Goal: Information Seeking & Learning: Learn about a topic

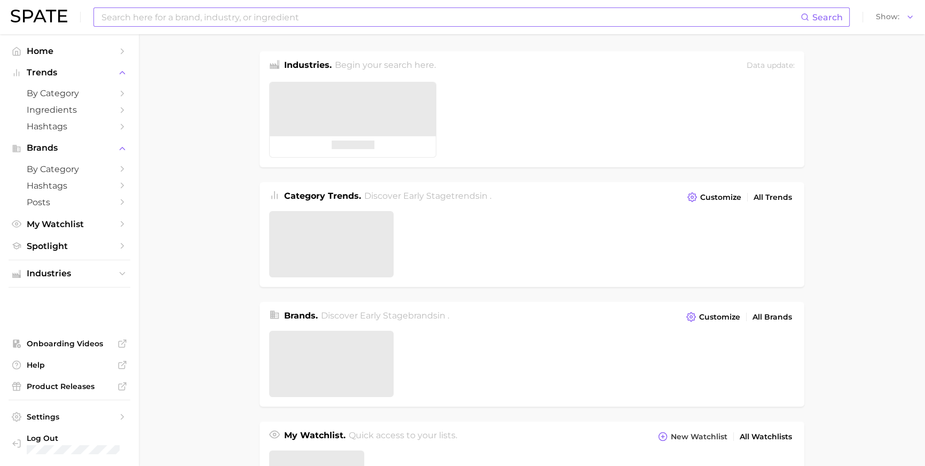
click at [388, 19] on input at bounding box center [450, 17] width 700 height 18
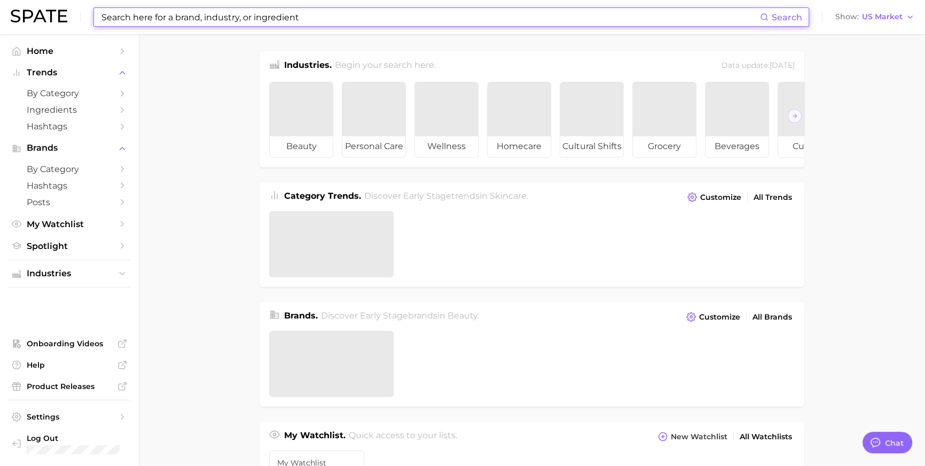
paste input "Ivanka Trump"
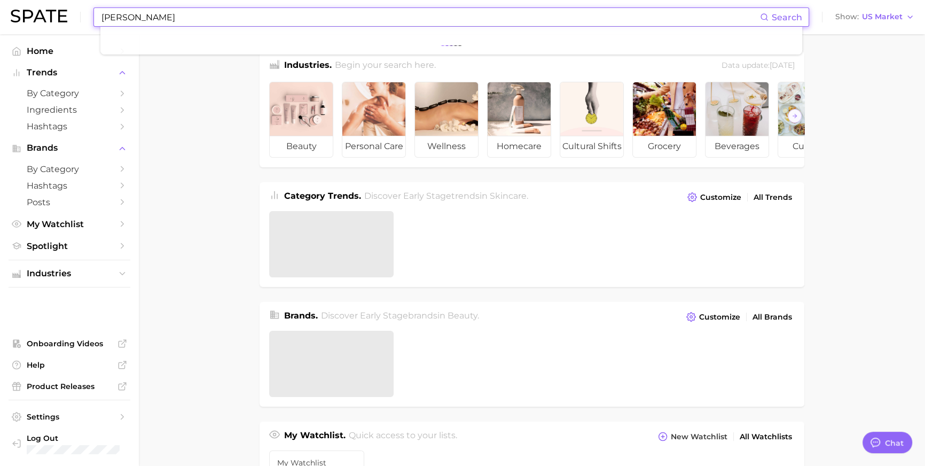
scroll to position [1599, 0]
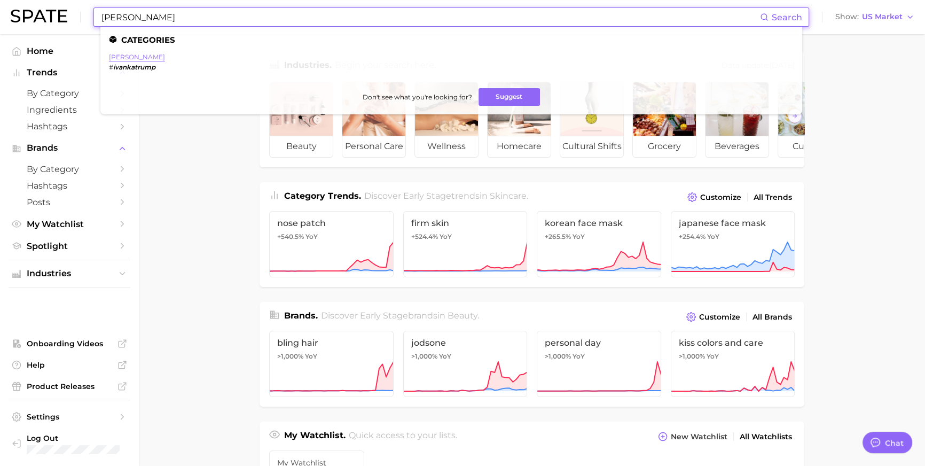
type input "Ivanka Trump"
click at [128, 59] on link "ivanka trump" at bounding box center [137, 57] width 56 height 8
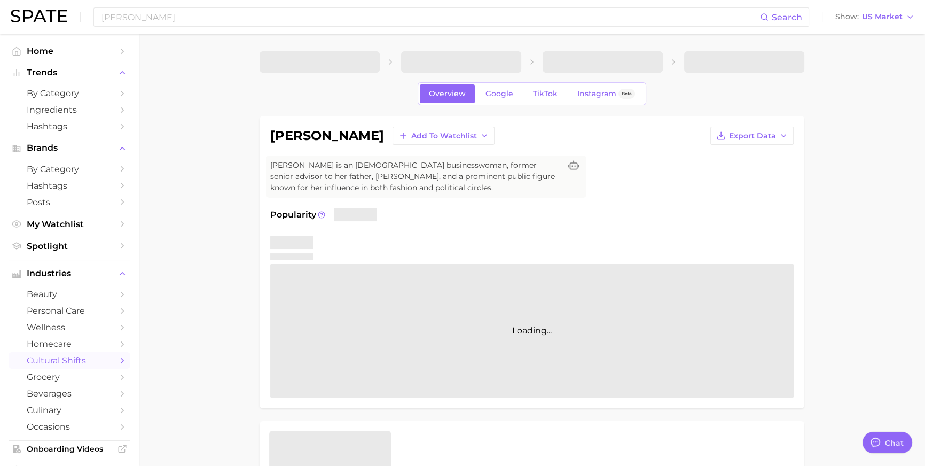
type textarea "x"
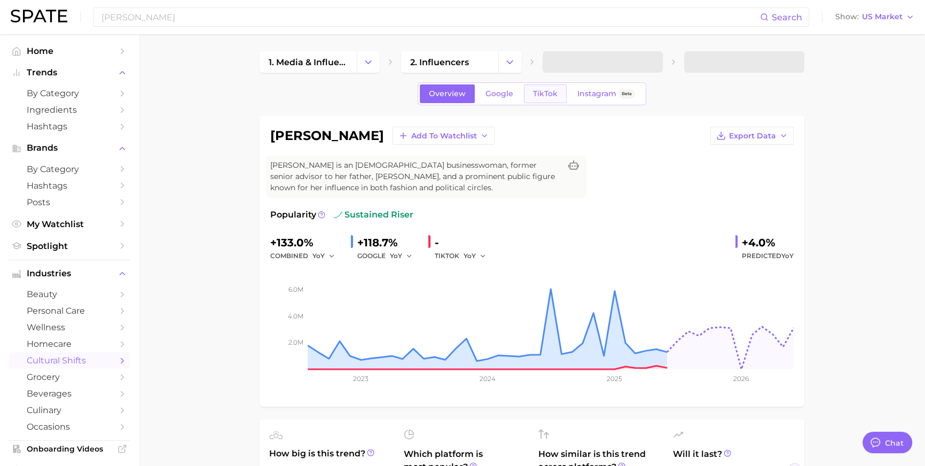
click at [562, 98] on link "TikTok" at bounding box center [545, 93] width 43 height 19
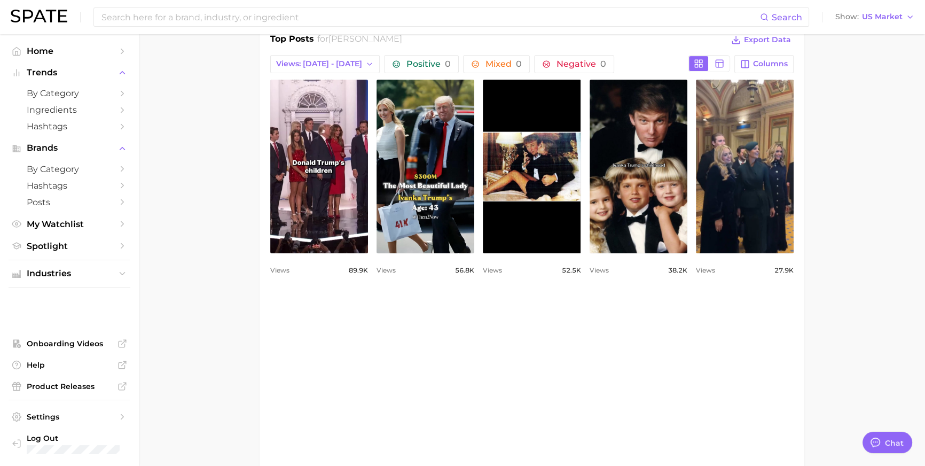
scroll to position [49, 0]
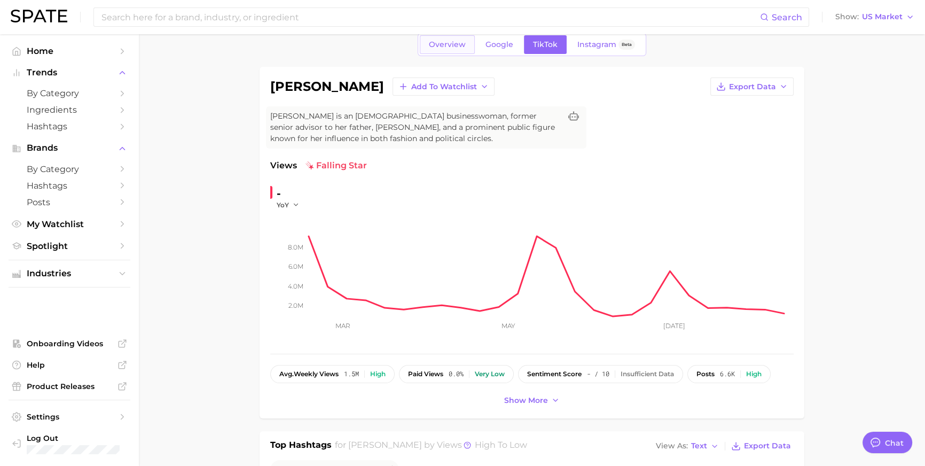
click at [431, 54] on link "Overview" at bounding box center [447, 44] width 55 height 19
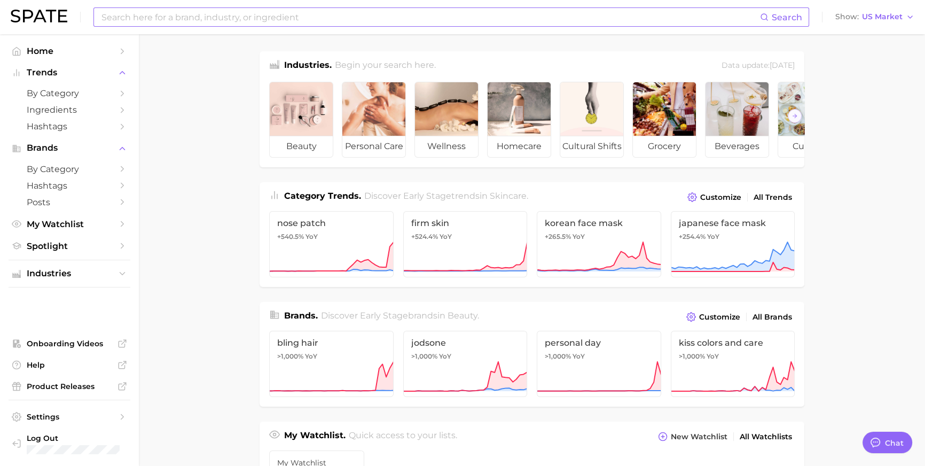
scroll to position [1599, 0]
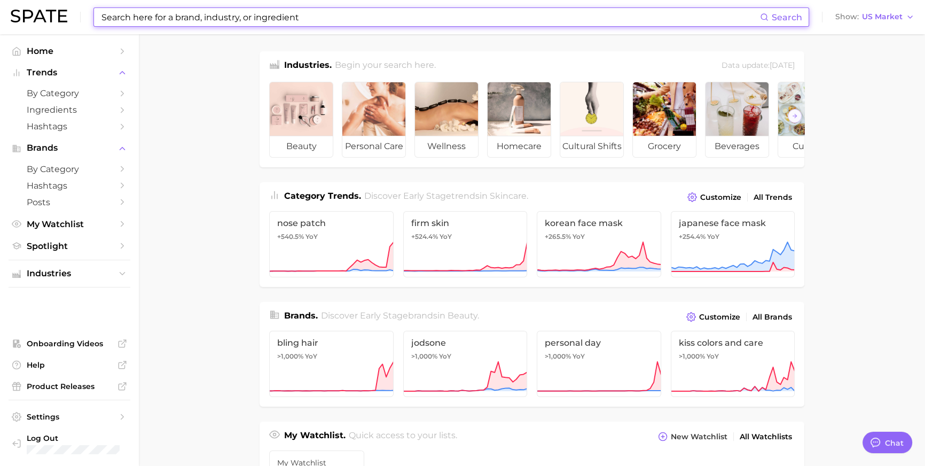
click at [194, 22] on input at bounding box center [430, 17] width 660 height 18
paste input "fats"
type input "fats"
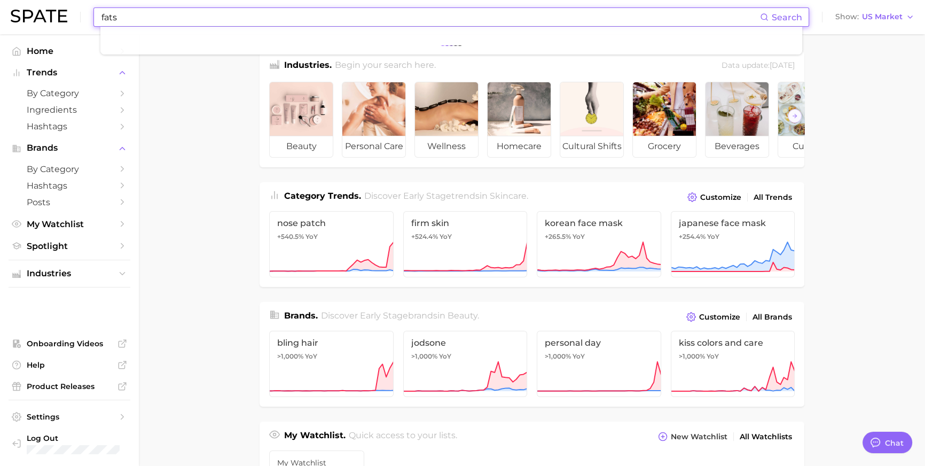
type textarea "x"
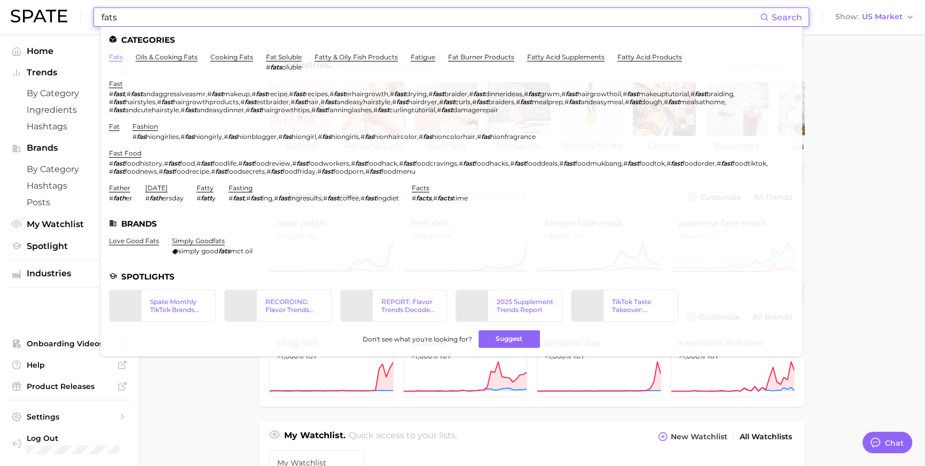
type input "fats"
click at [123, 57] on link "fats" at bounding box center [116, 57] width 14 height 8
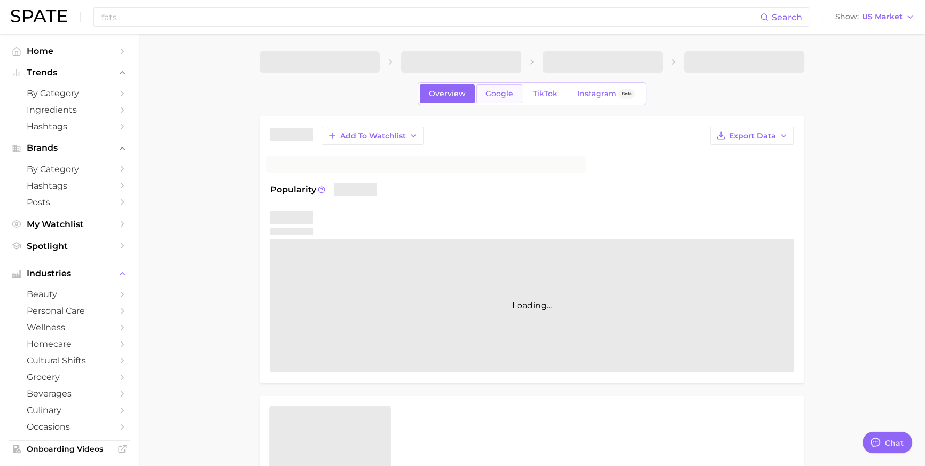
click at [496, 98] on span "Google" at bounding box center [500, 93] width 28 height 9
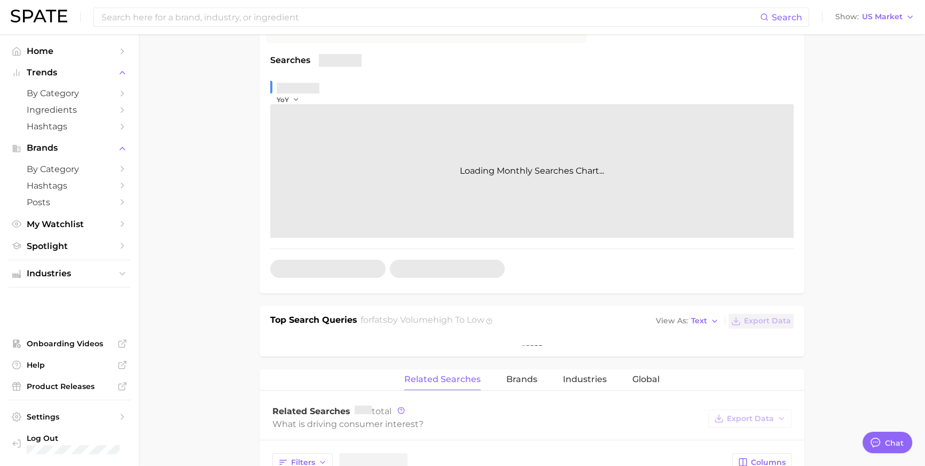
scroll to position [233, 0]
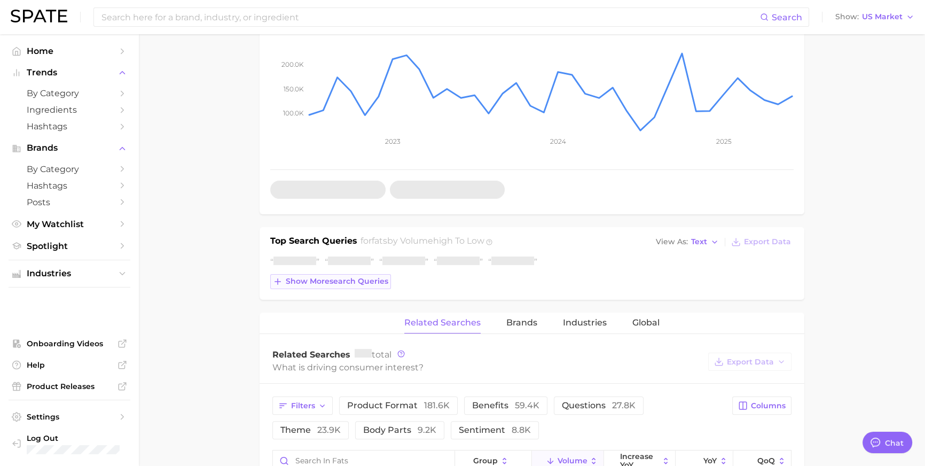
click at [353, 286] on span "Show more search queries" at bounding box center [337, 281] width 103 height 9
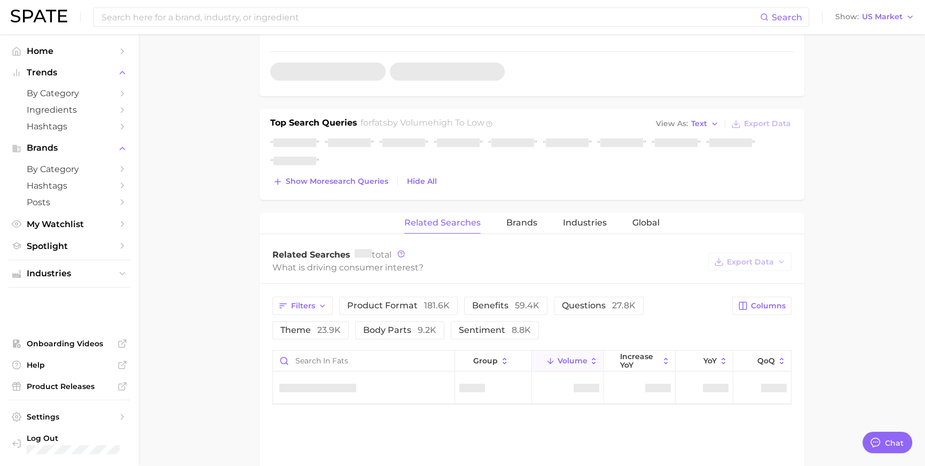
scroll to position [438, 0]
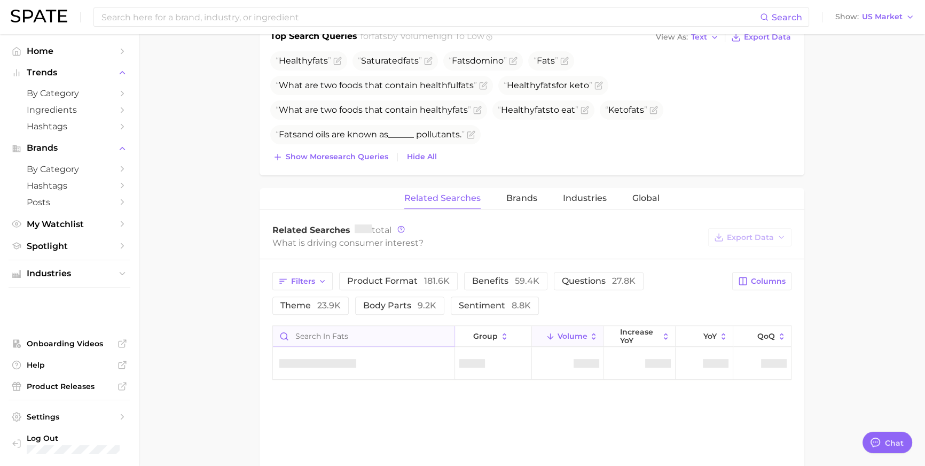
type textarea "x"
click at [361, 12] on input at bounding box center [430, 17] width 660 height 18
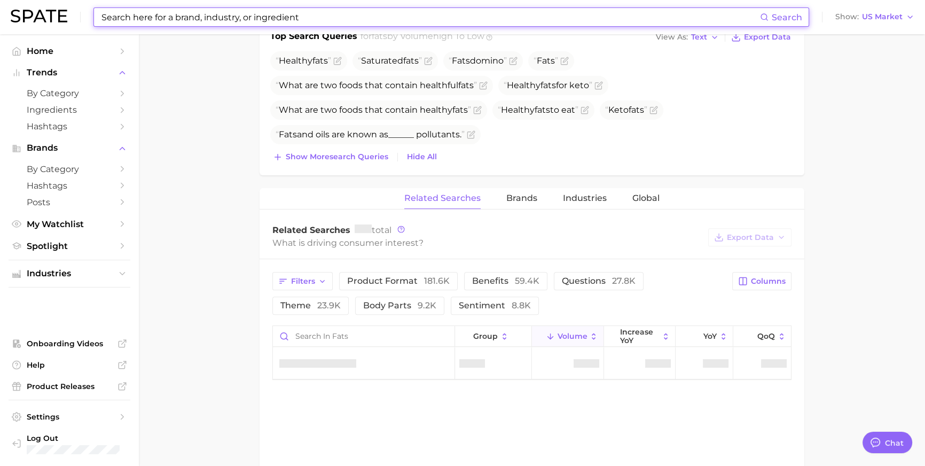
type input "ㄴ"
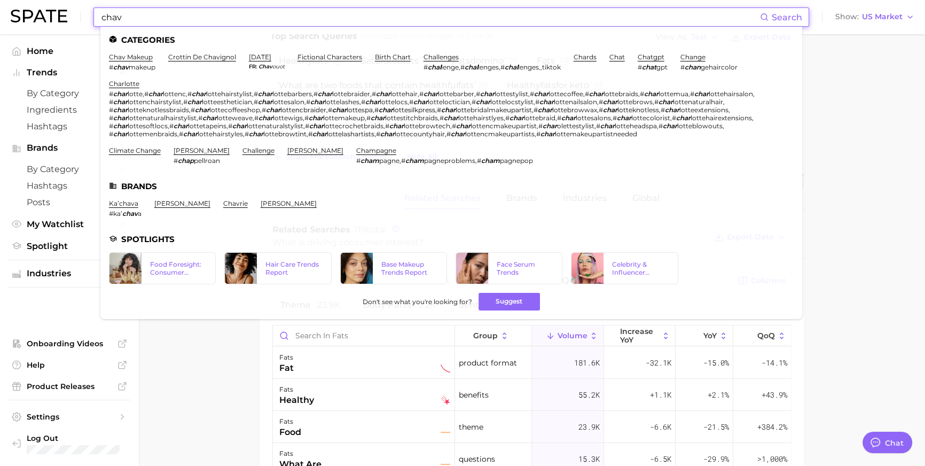
type input "chav"
click at [159, 51] on ul "Categories chav makeup # chav makeup crottin de chavignol [DATE] fr Chav ouot f…" at bounding box center [451, 173] width 702 height 292
click at [153, 55] on link "chav makeup" at bounding box center [131, 57] width 44 height 8
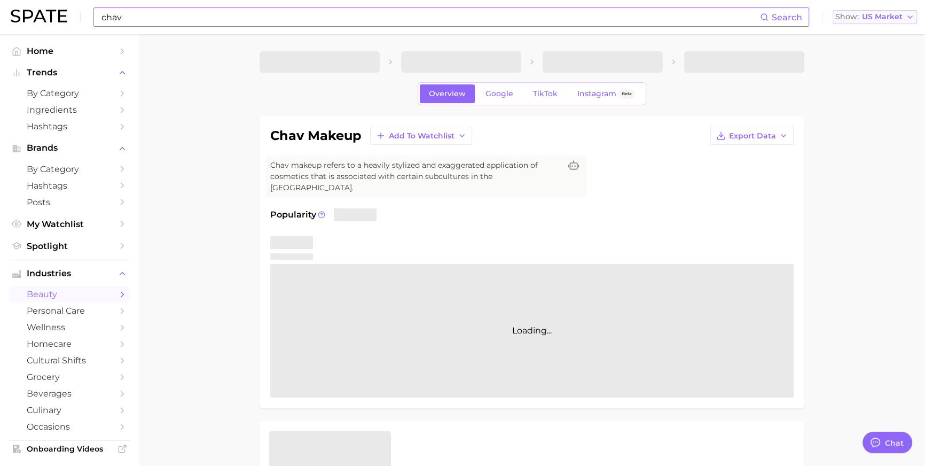
click at [904, 21] on button "Show US Market" at bounding box center [875, 17] width 84 height 14
click at [891, 102] on button "[GEOGRAPHIC_DATA]" at bounding box center [870, 92] width 93 height 19
